Goal: Transaction & Acquisition: Purchase product/service

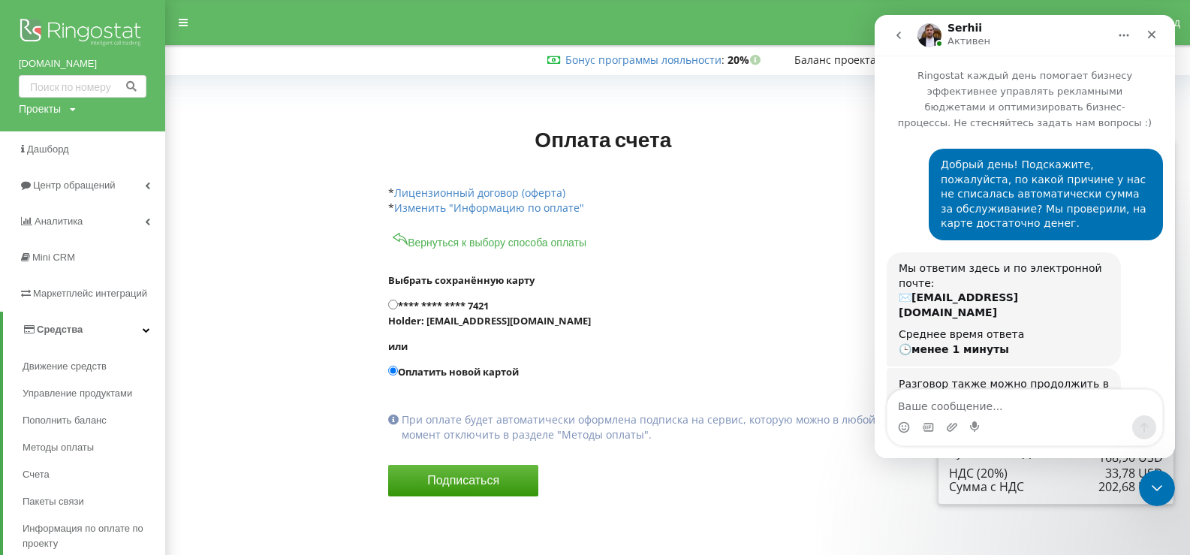
scroll to position [4923, 0]
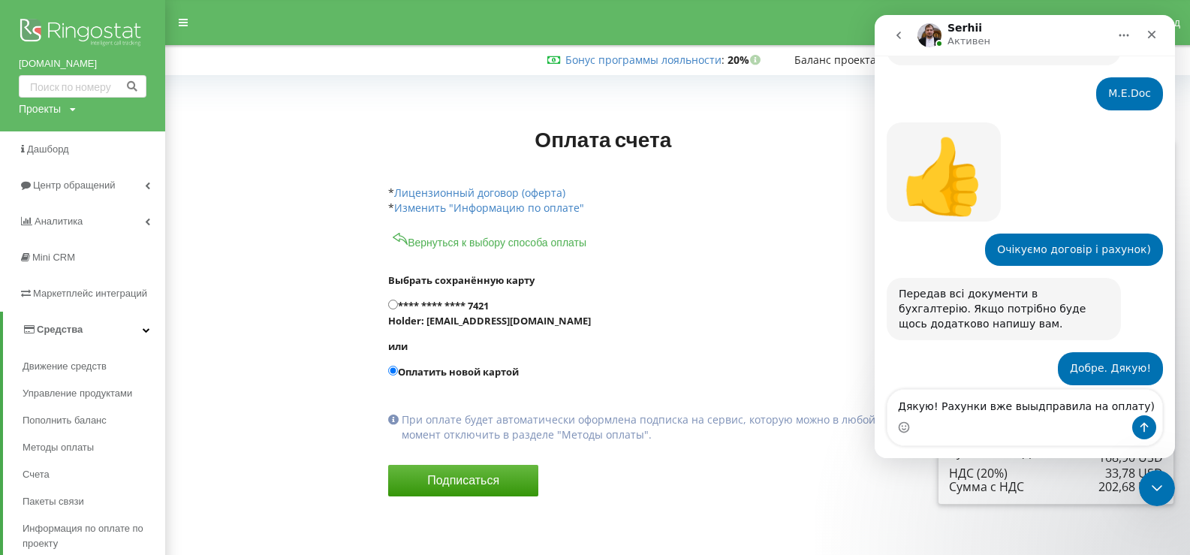
click at [1020, 406] on textarea "Дякую! Рахунки вже выыдправила на оплату)" at bounding box center [1025, 403] width 275 height 26
type textarea "Дякую! Рахунки вже відправила на оплату)"
click at [1109, 409] on textarea "Дякую! Рахунки вже відправила на оплату)" at bounding box center [1025, 403] width 275 height 26
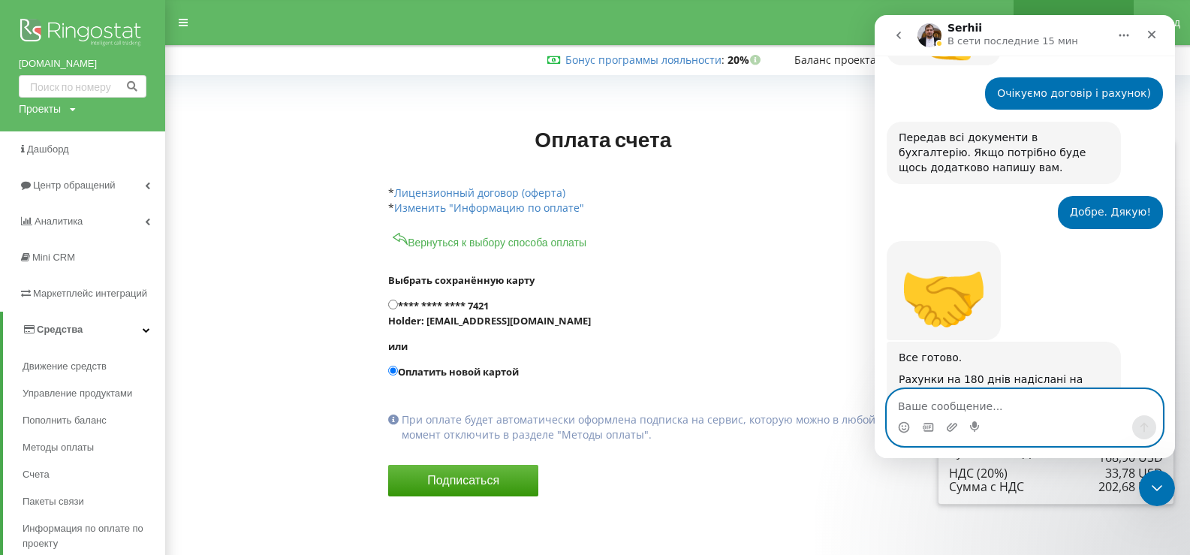
scroll to position [5128, 0]
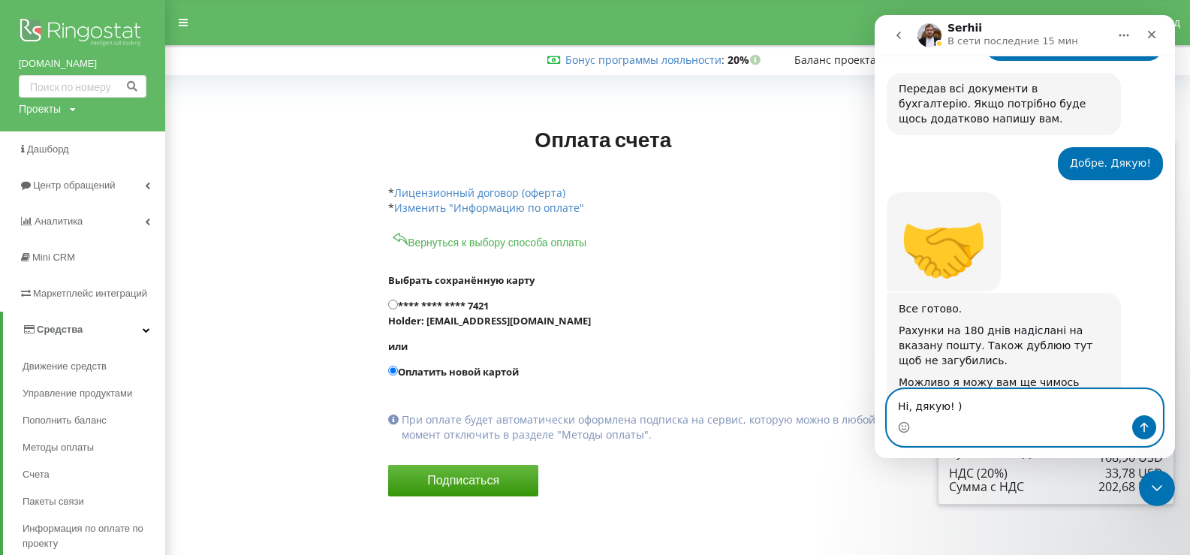
click at [942, 406] on textarea "Ні, дякую! )" at bounding box center [1025, 403] width 275 height 26
click at [975, 408] on textarea "[PERSON_NAME], дякую за допмогу! )" at bounding box center [1025, 403] width 275 height 26
type textarea "[PERSON_NAME], дякую за допомогу! )"
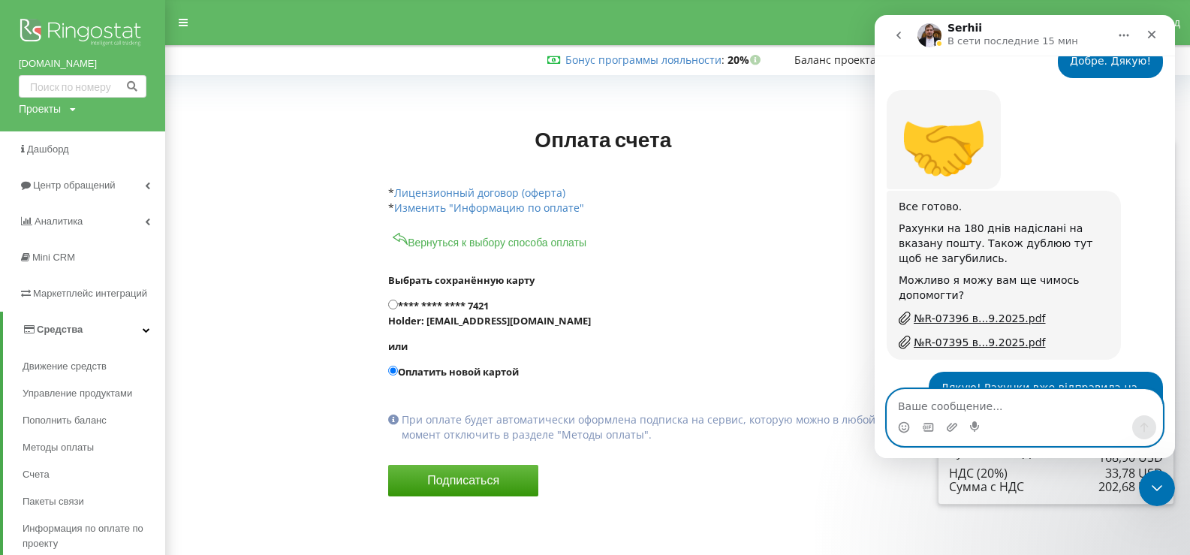
scroll to position [5231, 0]
type textarea "Гарного дня!"
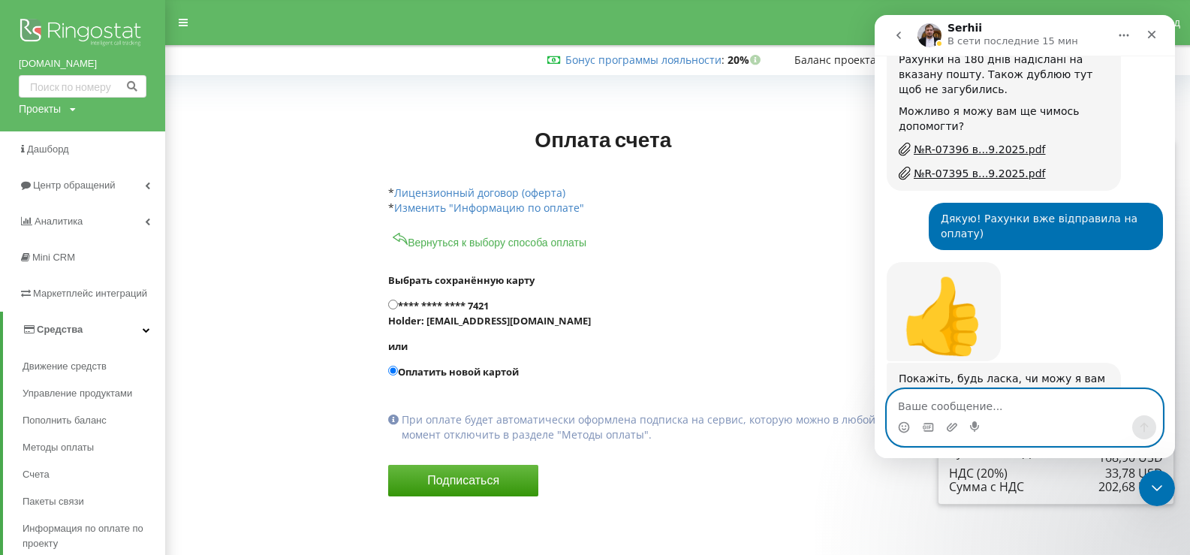
scroll to position [5424, 0]
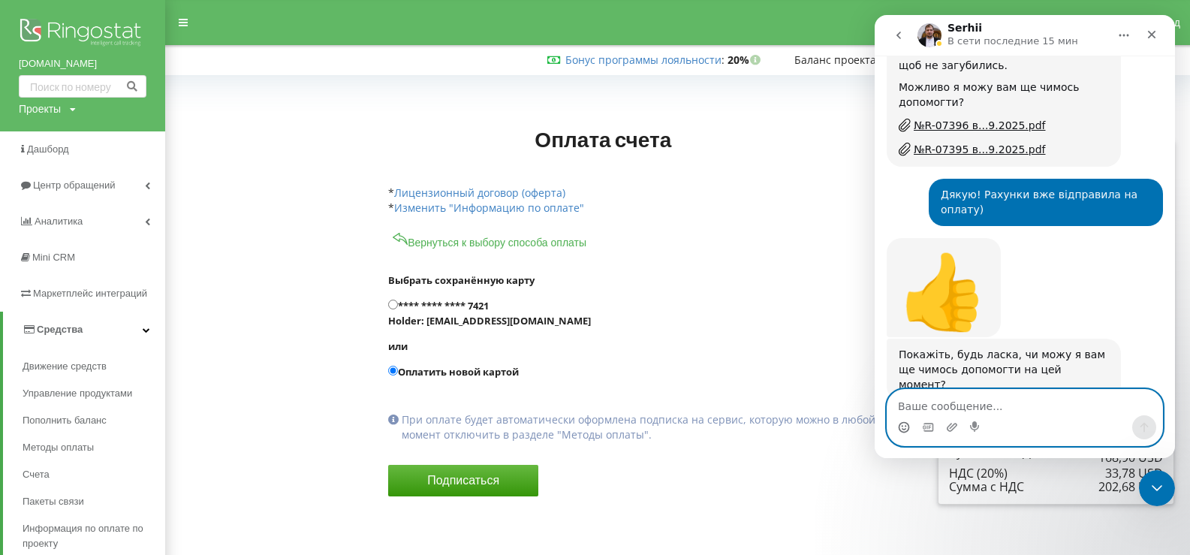
click at [903, 428] on icon "Средство выбора эмодзи" at bounding box center [904, 427] width 12 height 12
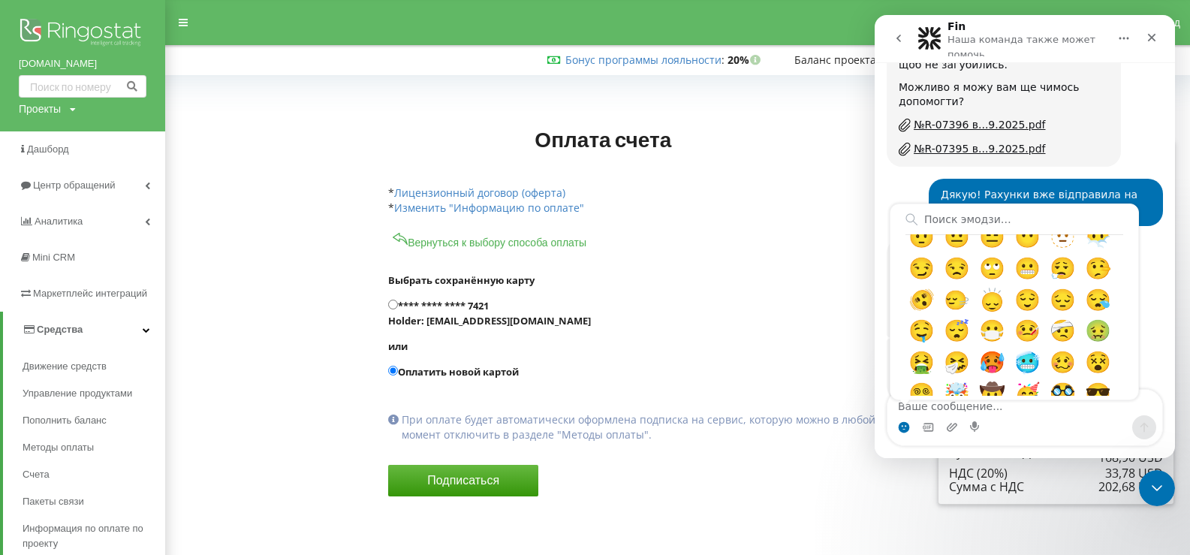
scroll to position [300, 0]
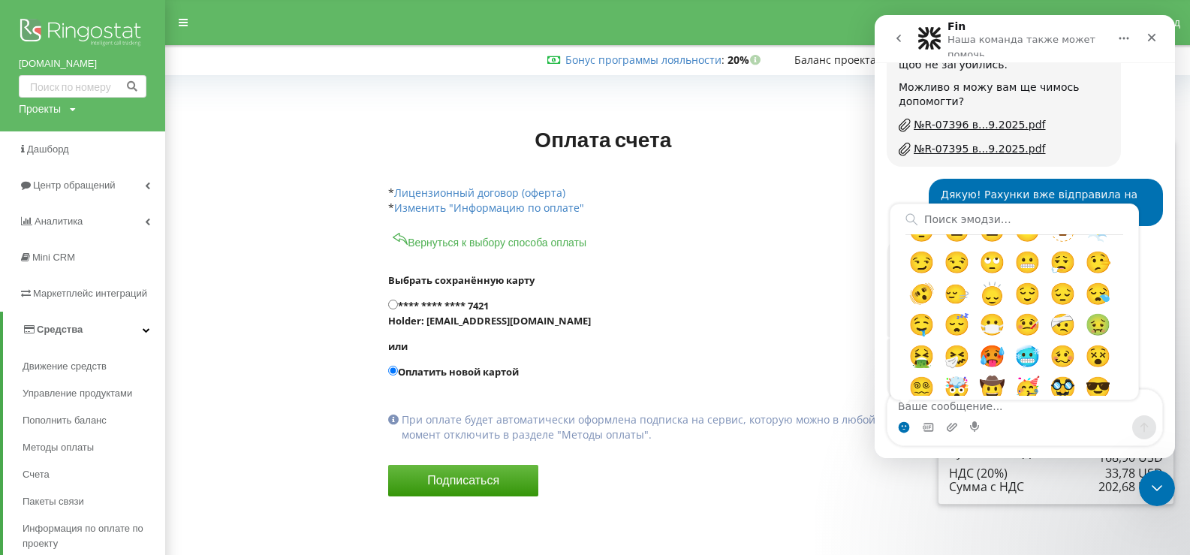
click at [751, 333] on form "Выбрать сохранённую карту **** **** **** 7421 Holder: [EMAIL_ADDRESS][DOMAIN_NA…" at bounding box center [635, 395] width 494 height 291
click at [900, 462] on div "Гарного дня! • Только что" at bounding box center [1025, 484] width 276 height 45
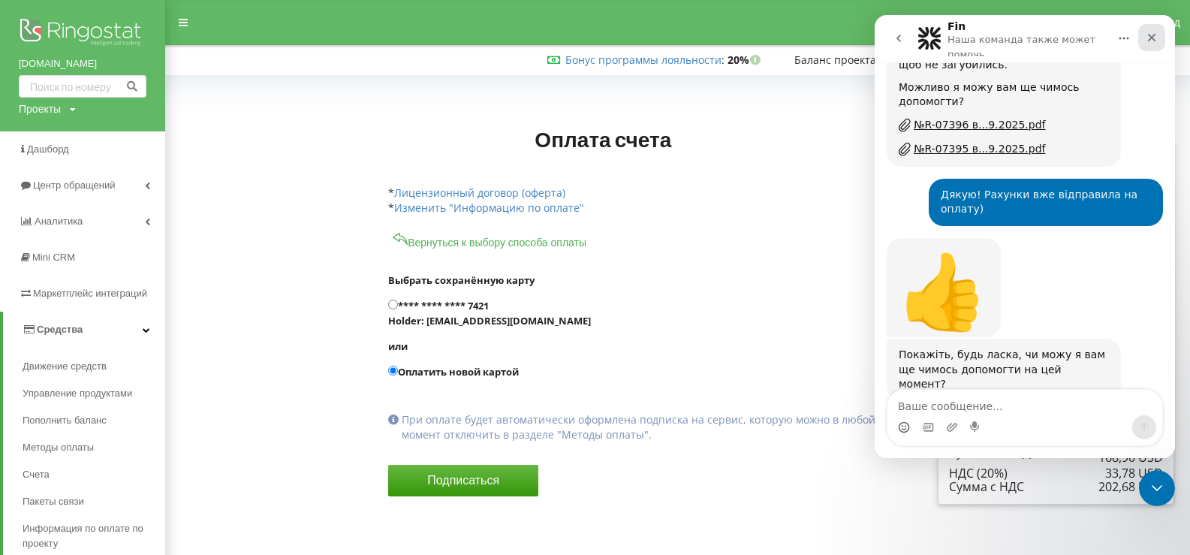
click at [1152, 37] on icon "Закрыть" at bounding box center [1152, 38] width 12 height 12
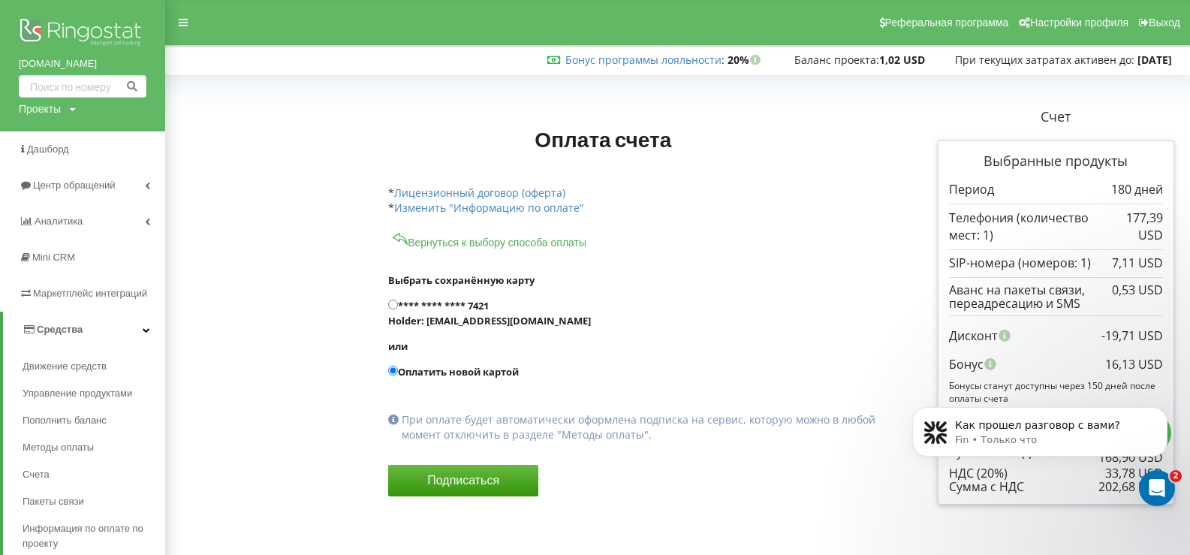
scroll to position [5550, 0]
click at [1162, 488] on icon "Открыть службу сообщений Intercom" at bounding box center [1155, 486] width 25 height 25
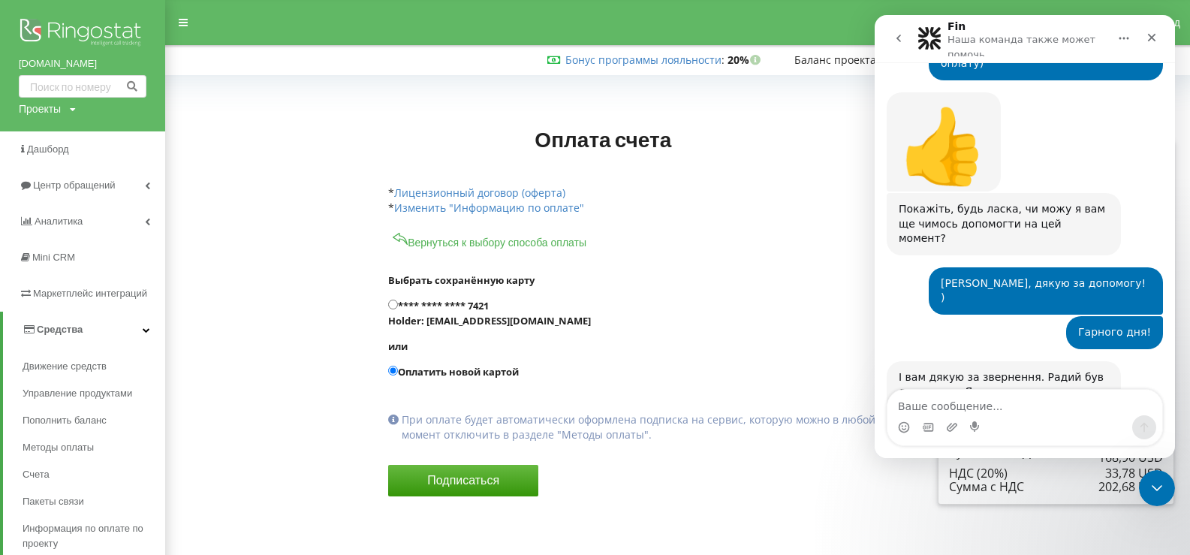
scroll to position [5575, 0]
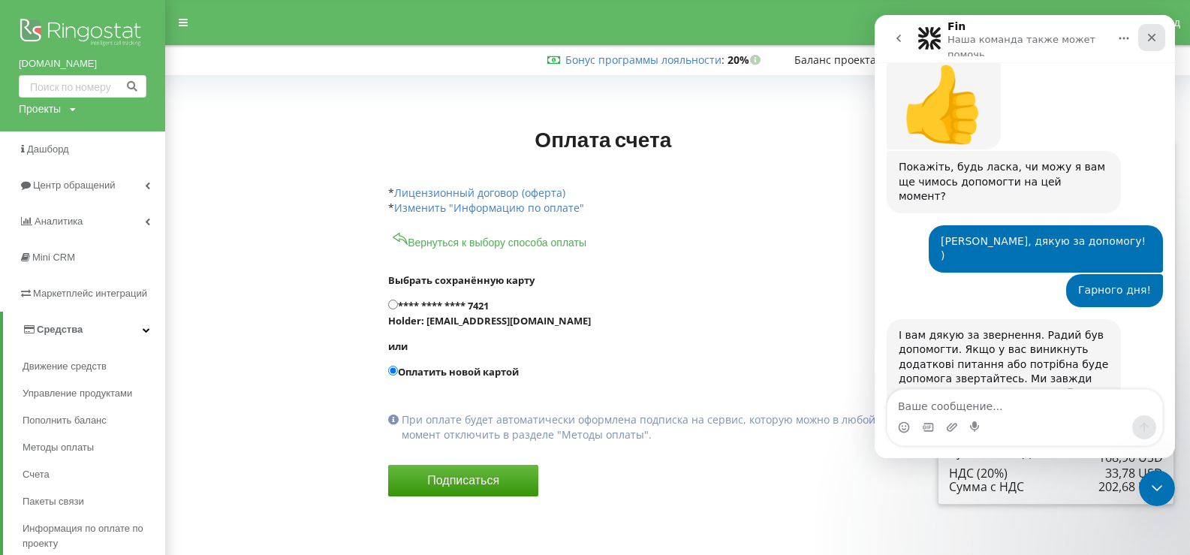
drag, startPoint x: 1154, startPoint y: 42, endPoint x: 1992, endPoint y: 32, distance: 838.1
click at [1154, 42] on icon "Закрыть" at bounding box center [1152, 38] width 12 height 12
